Goal: Task Accomplishment & Management: Use online tool/utility

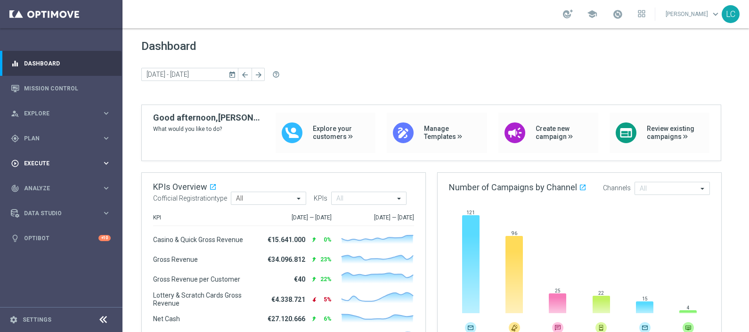
click at [50, 168] on div "play_circle_outline Execute keyboard_arrow_right" at bounding box center [61, 163] width 122 height 25
click at [42, 216] on span "Analyze" at bounding box center [63, 217] width 78 height 6
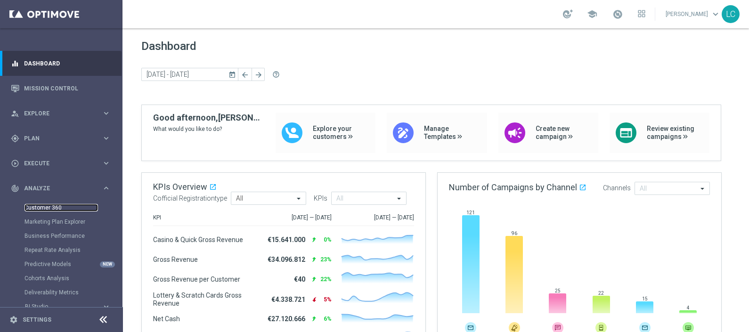
click at [45, 209] on link "Customer 360" at bounding box center [60, 208] width 73 height 8
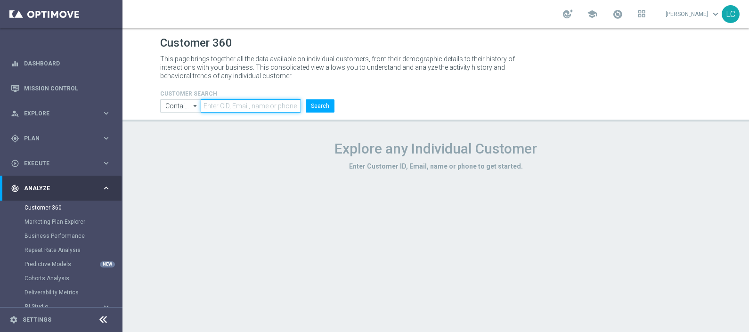
click at [257, 107] on input "text" at bounding box center [251, 105] width 100 height 13
paste input "6506041"
type input "6506041"
click at [321, 104] on button "Search" at bounding box center [320, 105] width 29 height 13
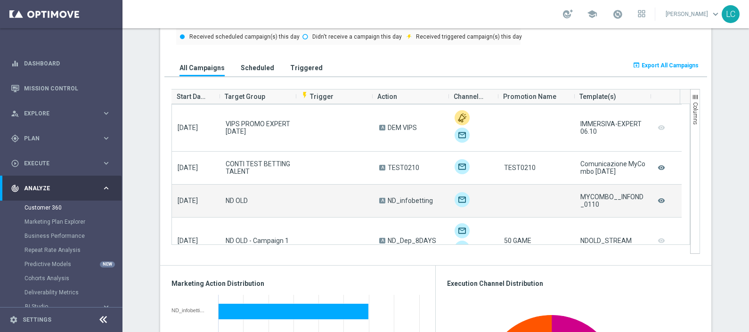
scroll to position [0, 0]
click at [396, 198] on span "ND_infobetting" at bounding box center [410, 201] width 45 height 8
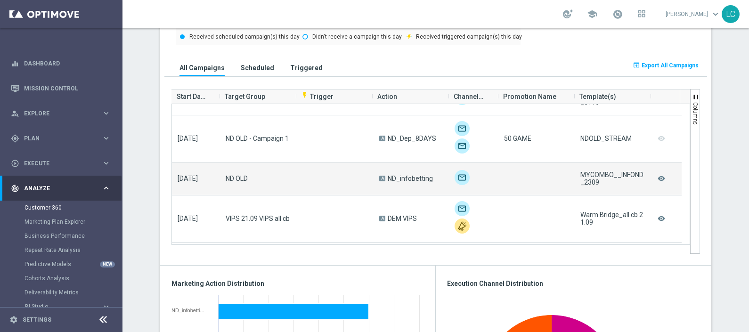
scroll to position [149, 0]
click at [226, 177] on span "ND OLD" at bounding box center [237, 178] width 22 height 8
drag, startPoint x: 226, startPoint y: 177, endPoint x: 243, endPoint y: 177, distance: 17.0
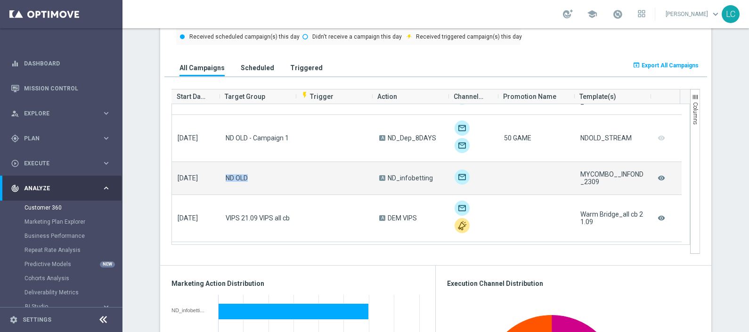
click at [243, 177] on div "ND OLD" at bounding box center [258, 178] width 76 height 32
copy span "ND OLD"
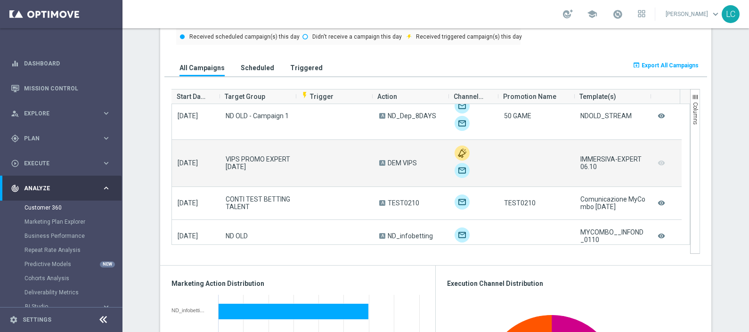
scroll to position [0, 0]
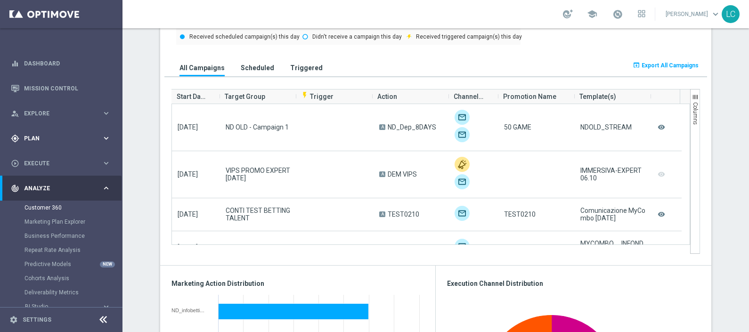
click at [42, 137] on span "Plan" at bounding box center [63, 139] width 78 height 6
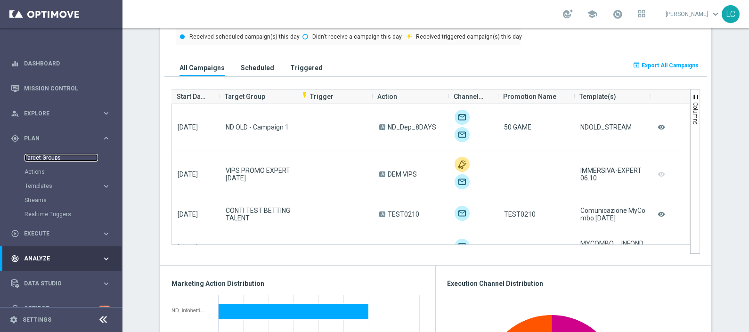
click at [41, 154] on link "Target Groups" at bounding box center [60, 158] width 73 height 8
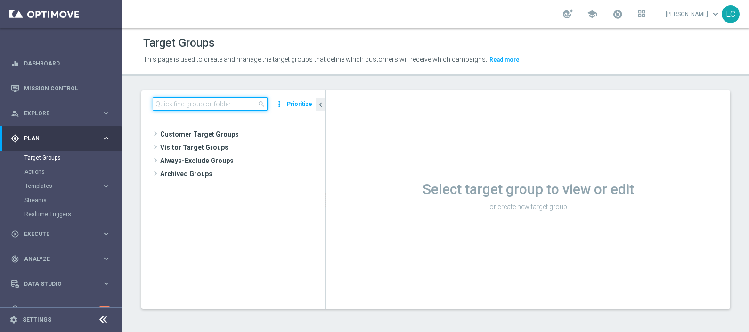
click at [247, 106] on input at bounding box center [210, 103] width 115 height 13
paste input "ND OLD"
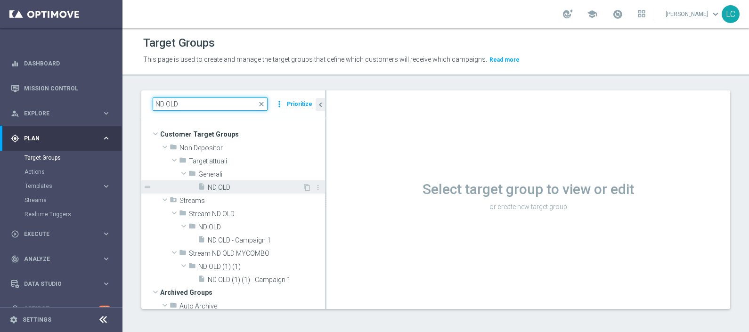
type input "ND OLD"
click at [223, 187] on span "ND OLD" at bounding box center [255, 188] width 95 height 8
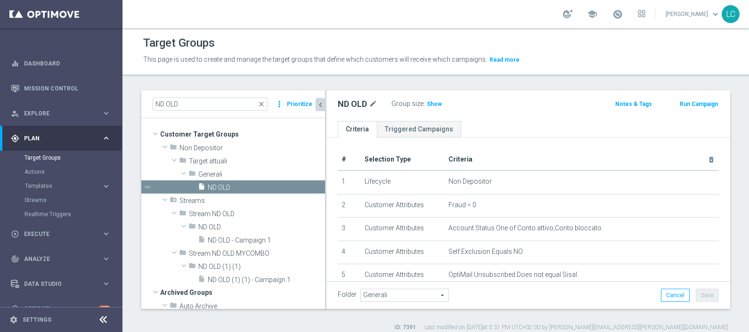
click at [323, 101] on icon "chevron_left" at bounding box center [320, 104] width 9 height 9
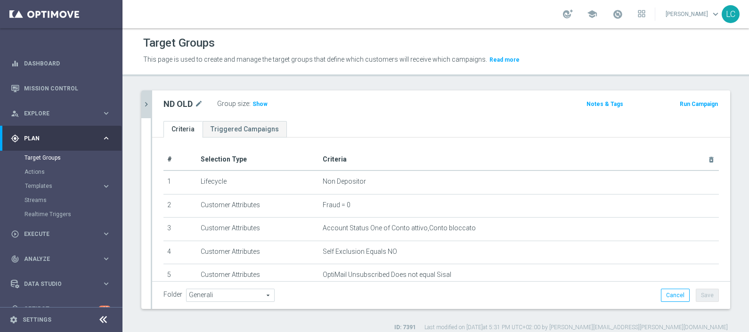
click at [150, 103] on icon "chevron_right" at bounding box center [146, 104] width 9 height 9
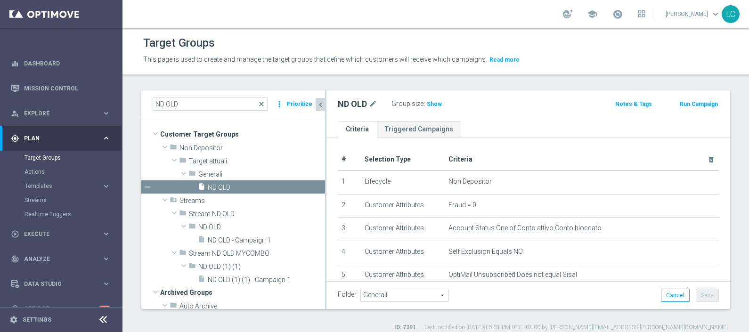
click at [263, 102] on span "close" at bounding box center [262, 104] width 8 height 8
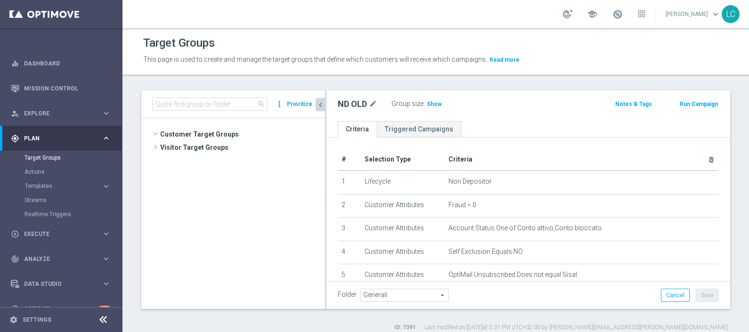
scroll to position [284, 0]
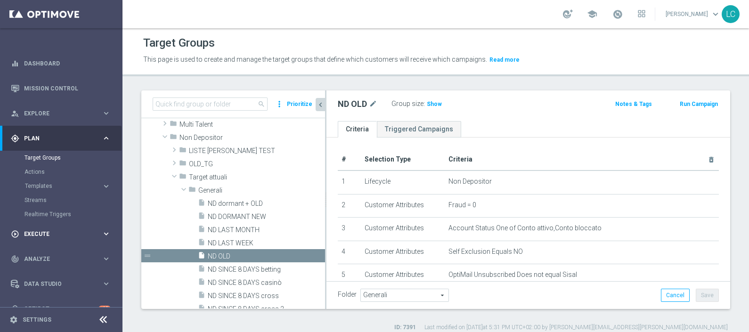
click at [46, 240] on div "play_circle_outline Execute keyboard_arrow_right" at bounding box center [61, 233] width 122 height 25
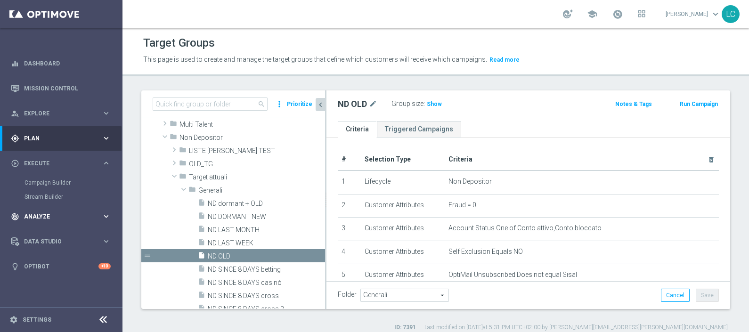
click at [44, 215] on span "Analyze" at bounding box center [63, 217] width 78 height 6
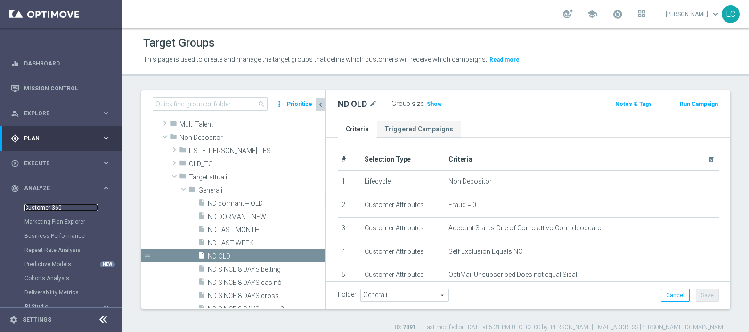
click at [46, 211] on link "Customer 360" at bounding box center [60, 208] width 73 height 8
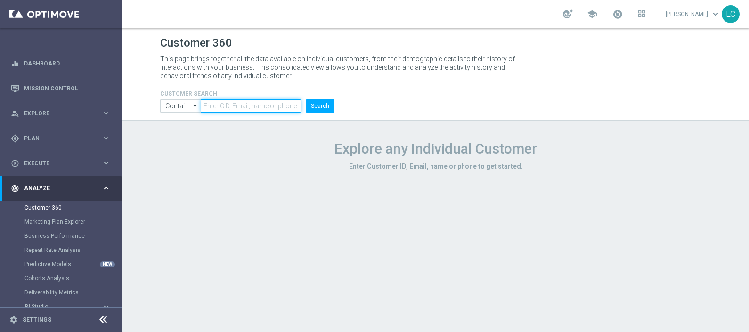
click at [259, 109] on input "text" at bounding box center [251, 105] width 100 height 13
paste input "ND OLD"
type input "N"
paste input "6506041"
type input "6506041"
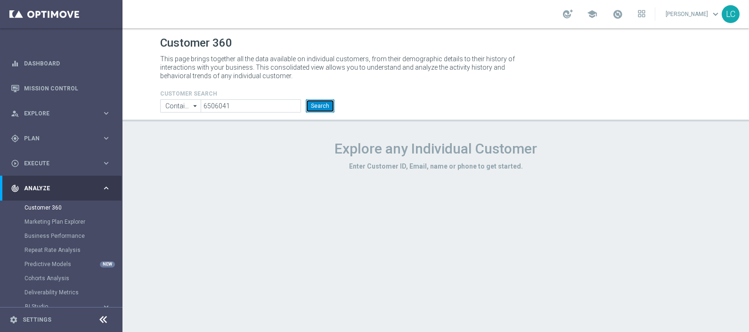
click at [330, 106] on button "Search" at bounding box center [320, 105] width 29 height 13
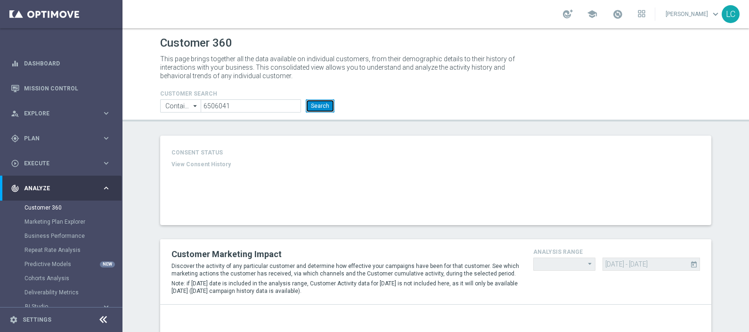
type input "Last 30 days"
type input "Total Deposit Amount"
type input "Last 30 days"
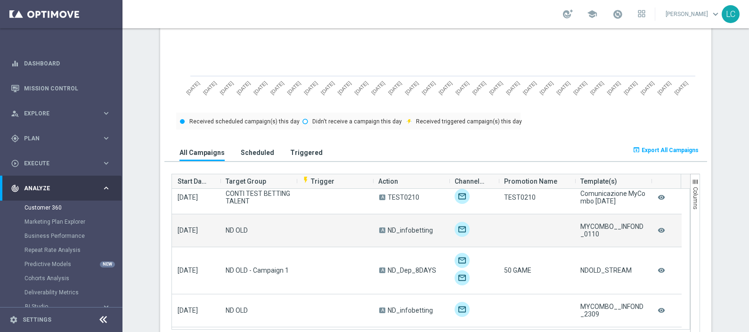
scroll to position [106, 0]
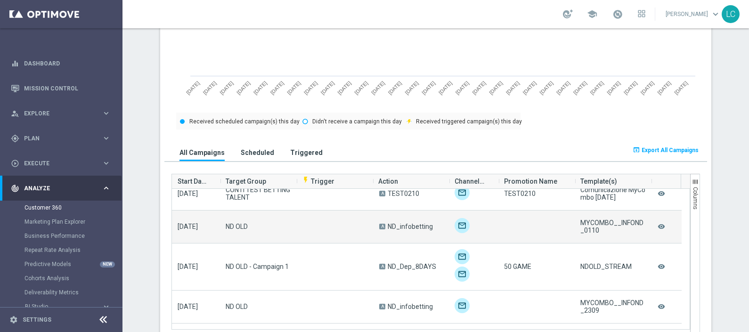
click at [581, 223] on div "MYCOMBO__INFOND_0110" at bounding box center [612, 226] width 65 height 15
click at [584, 224] on div "MYCOMBO__INFOND_0110" at bounding box center [612, 226] width 65 height 15
copy div "MYCOMBO__INFOND_0110"
click at [658, 221] on icon "remove_red_eye" at bounding box center [661, 226] width 9 height 12
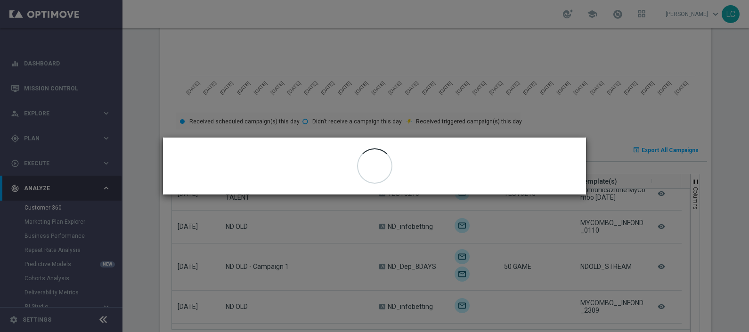
click at [471, 108] on modal-container "close" at bounding box center [374, 166] width 749 height 332
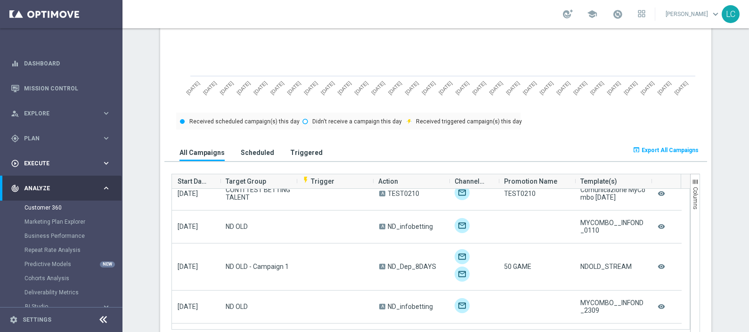
click at [46, 153] on div "play_circle_outline Execute keyboard_arrow_right" at bounding box center [61, 163] width 122 height 25
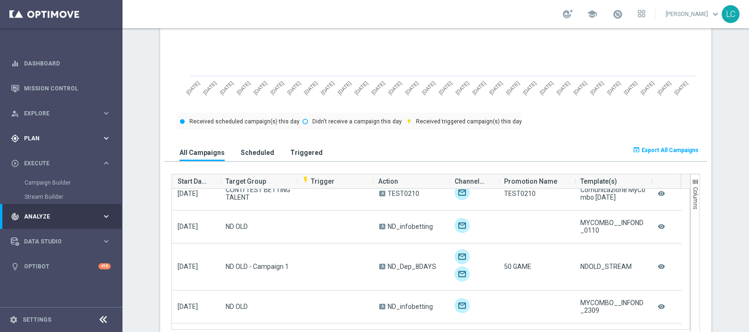
click at [49, 134] on div "gps_fixed Plan" at bounding box center [56, 138] width 91 height 8
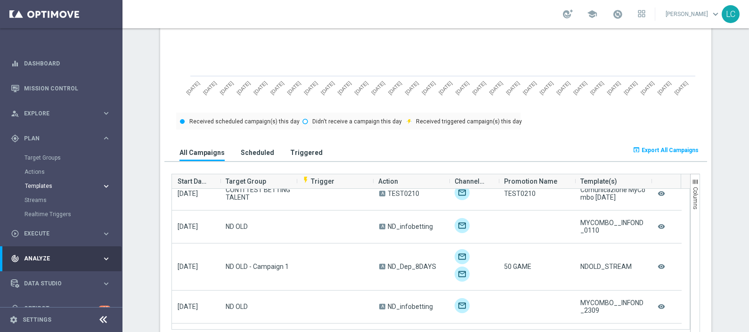
click at [40, 184] on span "Templates" at bounding box center [58, 186] width 67 height 6
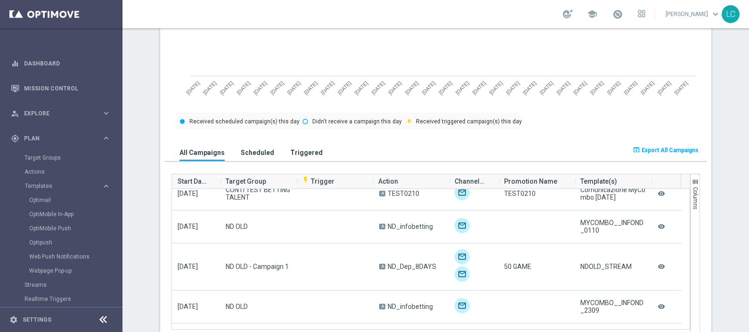
click at [36, 195] on div "Optimail" at bounding box center [75, 200] width 92 height 14
click at [37, 198] on link "Optimail" at bounding box center [63, 200] width 69 height 8
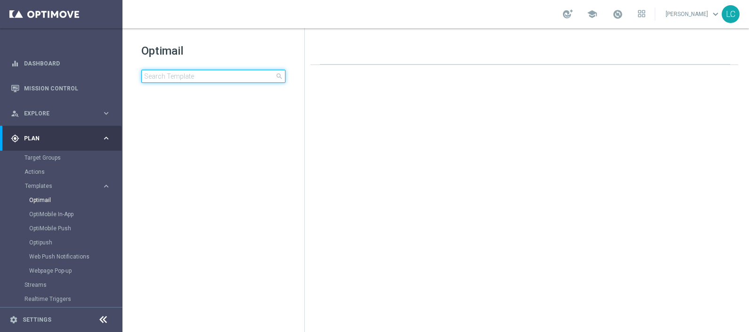
click at [172, 80] on input at bounding box center [213, 76] width 144 height 13
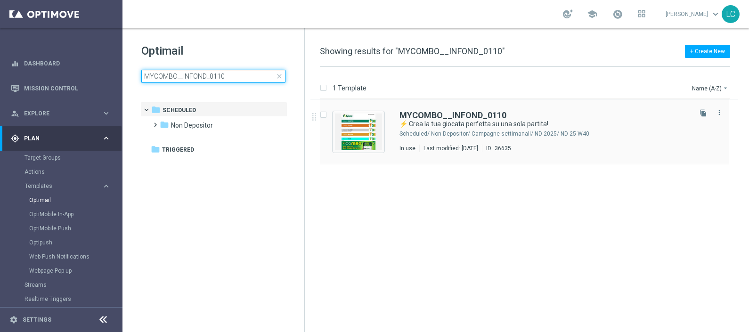
type input "MYCOMBO__INFOND_0110"
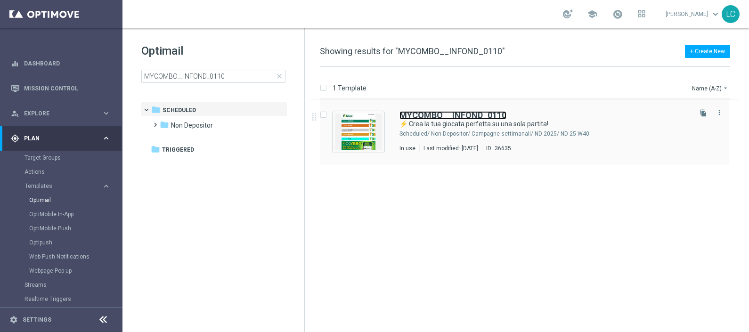
click at [444, 114] on b "MYCOMBO__INFOND_0110" at bounding box center [452, 115] width 107 height 10
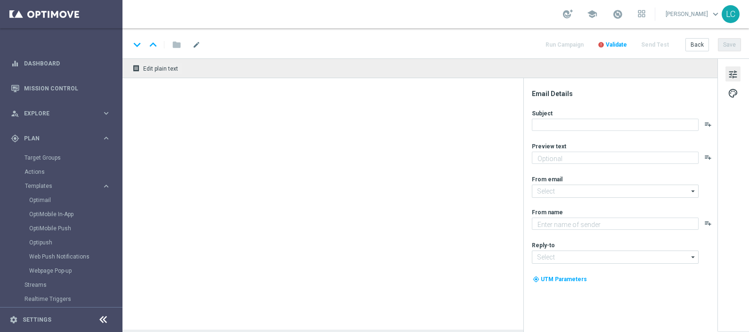
type textarea "Prova My Combo"
type input "[EMAIL_ADDRESS][DOMAIN_NAME]"
type textarea "SISAL"
type input "[EMAIL_ADDRESS][DOMAIN_NAME]"
